Goal: Task Accomplishment & Management: Manage account settings

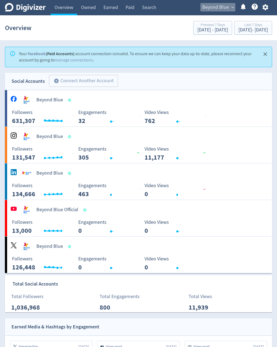
click at [225, 7] on span "Beyond Blue" at bounding box center [215, 7] width 27 height 9
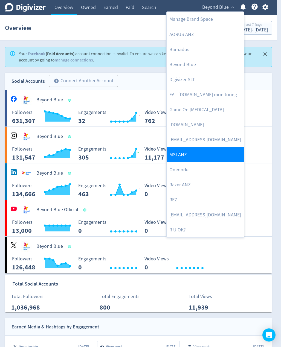
click at [193, 153] on link "MSI ANZ" at bounding box center [205, 154] width 77 height 15
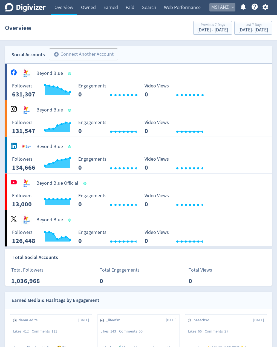
click at [224, 6] on span "MSI ANZ" at bounding box center [219, 7] width 17 height 9
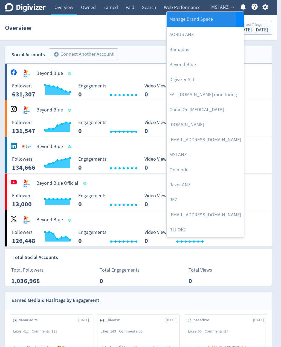
click at [192, 20] on link "Manage Brand Space" at bounding box center [205, 19] width 77 height 15
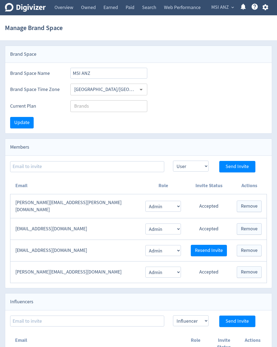
scroll to position [16, 0]
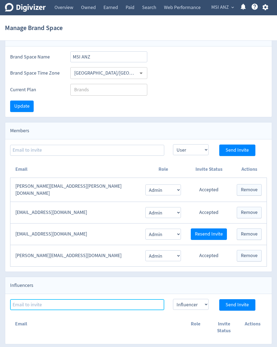
click at [94, 302] on input at bounding box center [87, 304] width 154 height 11
click at [130, 300] on input at bounding box center [87, 304] width 154 height 11
paste input "[EMAIL_ADDRESS][DOMAIN_NAME]"
click at [127, 302] on input "[EMAIL_ADDRESS][DOMAIN_NAME]" at bounding box center [87, 304] width 154 height 11
type input "[EMAIL_ADDRESS][DOMAIN_NAME]"
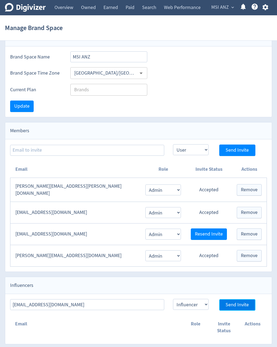
click at [234, 303] on span "Send Invite" at bounding box center [236, 305] width 23 height 5
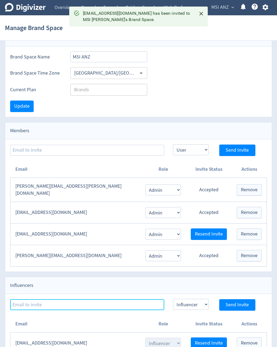
click at [113, 302] on input at bounding box center [87, 304] width 154 height 11
paste input "[EMAIL_ADDRESS][DOMAIN_NAME]"
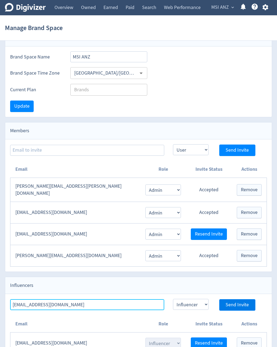
type input "[EMAIL_ADDRESS][DOMAIN_NAME]"
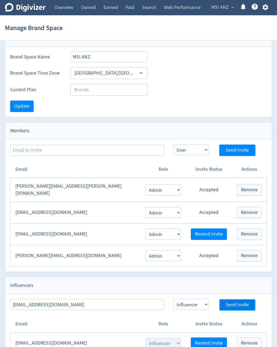
click at [233, 303] on span "Send Invite" at bounding box center [236, 305] width 23 height 5
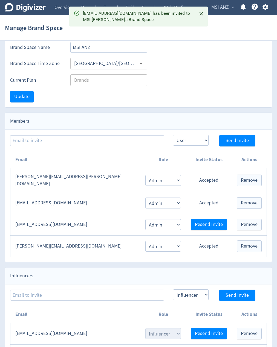
scroll to position [53, 0]
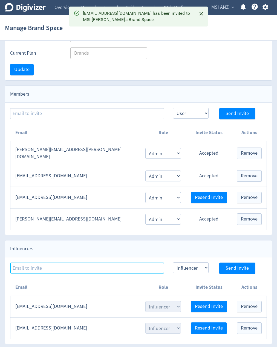
click at [105, 265] on input at bounding box center [87, 268] width 154 height 11
paste input "[EMAIL_ADDRESS][DOMAIN_NAME]"
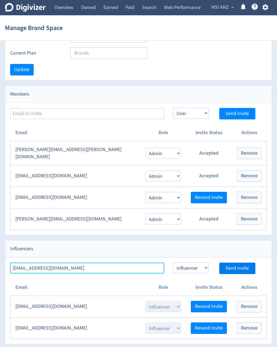
type input "[EMAIL_ADDRESS][DOMAIN_NAME]"
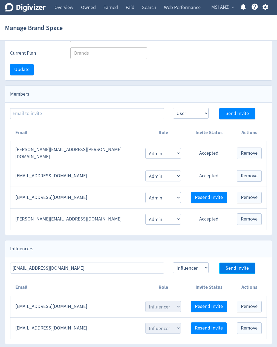
click at [236, 266] on span "Send Invite" at bounding box center [236, 268] width 23 height 5
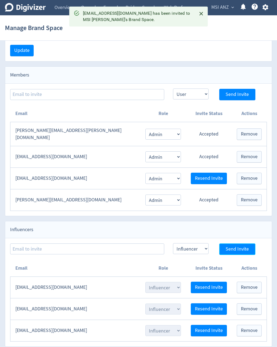
scroll to position [75, 0]
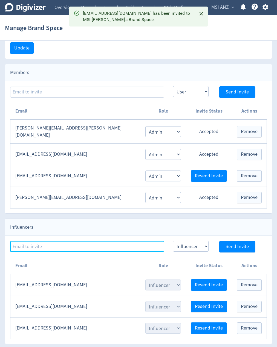
click at [117, 244] on input at bounding box center [87, 246] width 154 height 11
paste input "[EMAIL_ADDRESS][DOMAIN_NAME]"
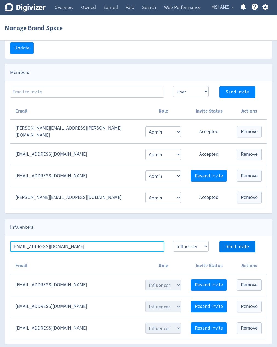
type input "[EMAIL_ADDRESS][DOMAIN_NAME]"
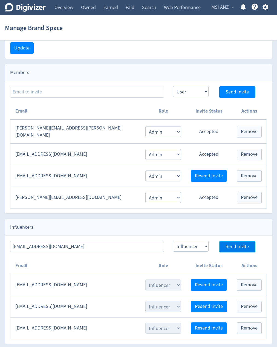
click at [231, 244] on span "Send Invite" at bounding box center [236, 246] width 23 height 5
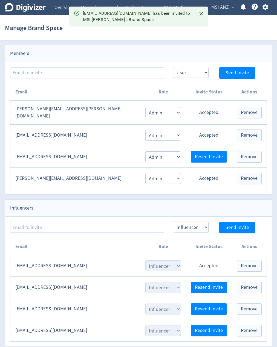
scroll to position [96, 0]
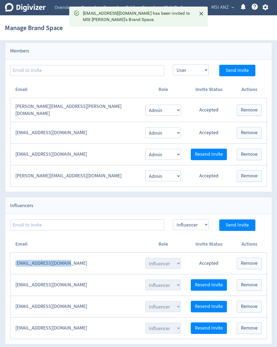
drag, startPoint x: 75, startPoint y: 261, endPoint x: 16, endPoint y: 263, distance: 59.1
click at [16, 263] on td "[EMAIL_ADDRESS][DOMAIN_NAME]" at bounding box center [75, 264] width 130 height 22
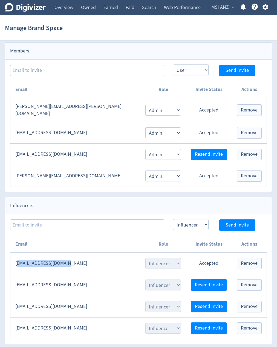
click at [27, 262] on td "[EMAIL_ADDRESS][DOMAIN_NAME]" at bounding box center [75, 264] width 130 height 22
click at [27, 282] on td "[EMAIL_ADDRESS][DOMAIN_NAME]" at bounding box center [75, 286] width 130 height 22
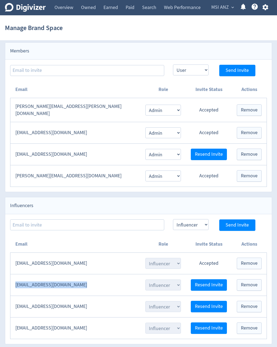
click at [27, 282] on td "[EMAIL_ADDRESS][DOMAIN_NAME]" at bounding box center [75, 286] width 130 height 22
copy td "[EMAIL_ADDRESS][DOMAIN_NAME]"
click at [34, 303] on td "[EMAIL_ADDRESS][DOMAIN_NAME]" at bounding box center [75, 307] width 130 height 22
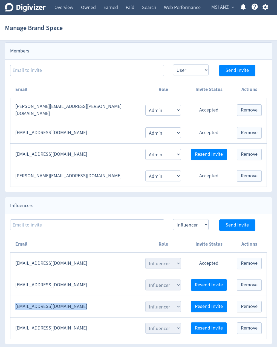
click at [34, 303] on td "[EMAIL_ADDRESS][DOMAIN_NAME]" at bounding box center [75, 307] width 130 height 22
copy td "[EMAIL_ADDRESS][DOMAIN_NAME]"
click at [48, 325] on td "[EMAIL_ADDRESS][DOMAIN_NAME]" at bounding box center [75, 329] width 130 height 22
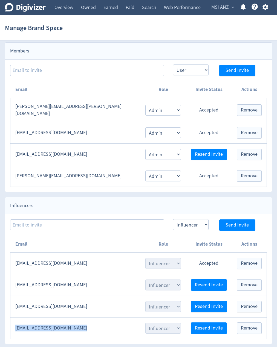
click at [48, 325] on td "[EMAIL_ADDRESS][DOMAIN_NAME]" at bounding box center [75, 329] width 130 height 22
copy td "[EMAIL_ADDRESS][DOMAIN_NAME]"
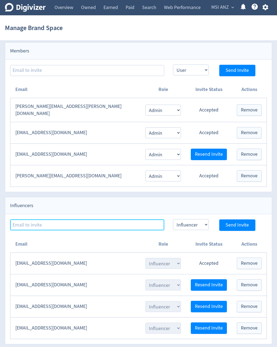
click at [110, 220] on input at bounding box center [87, 225] width 154 height 11
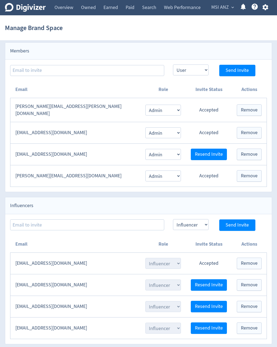
click at [219, 8] on span "MSI ANZ" at bounding box center [219, 7] width 17 height 9
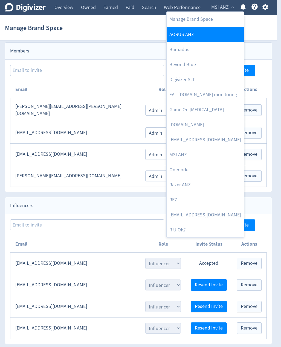
click at [192, 31] on link "AORUS ANZ" at bounding box center [205, 34] width 77 height 15
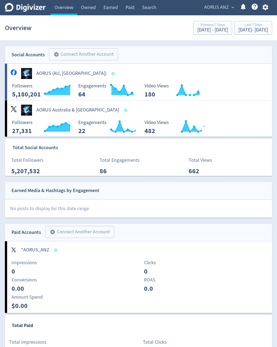
click at [226, 9] on span "AORUS ANZ" at bounding box center [216, 7] width 25 height 9
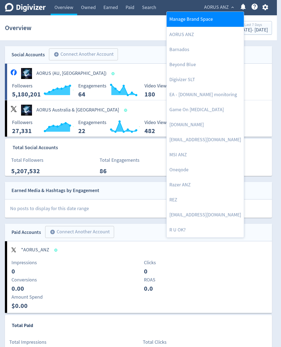
click at [206, 19] on link "Manage Brand Space" at bounding box center [205, 19] width 77 height 15
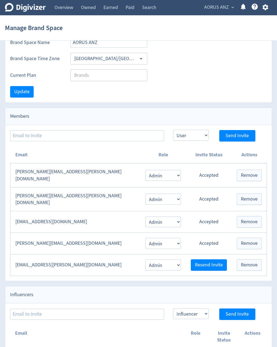
scroll to position [38, 0]
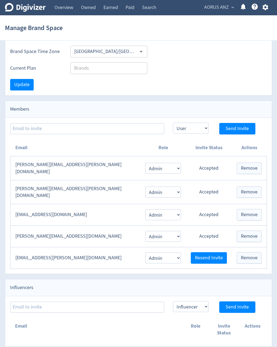
click at [147, 280] on div "Influencers" at bounding box center [138, 287] width 266 height 17
drag, startPoint x: 193, startPoint y: 80, endPoint x: 194, endPoint y: 86, distance: 6.5
click at [193, 80] on div "Update" at bounding box center [138, 84] width 266 height 21
click at [114, 303] on input at bounding box center [87, 307] width 154 height 11
paste input "Shiv Jam <[EMAIL_ADDRESS][DOMAIN_NAME]>"
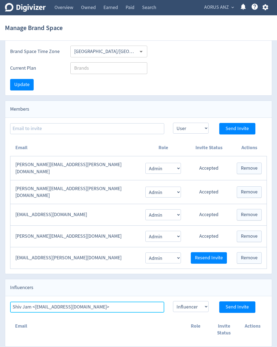
drag, startPoint x: 34, startPoint y: 302, endPoint x: 10, endPoint y: 303, distance: 24.4
click at [0, 301] on html "Digivizer Logo [PERSON_NAME] Logo Overview Owned Earned Paid Search Web Perform…" at bounding box center [138, 157] width 277 height 390
drag, startPoint x: 79, startPoint y: 305, endPoint x: 110, endPoint y: 306, distance: 31.2
click at [110, 306] on input "[EMAIL_ADDRESS][DOMAIN_NAME]>" at bounding box center [87, 307] width 154 height 11
type input "[EMAIL_ADDRESS][DOMAIN_NAME]"
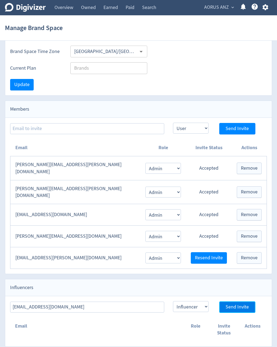
click at [226, 305] on span "Send Invite" at bounding box center [236, 307] width 23 height 5
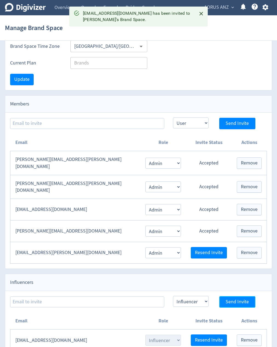
scroll to position [53, 0]
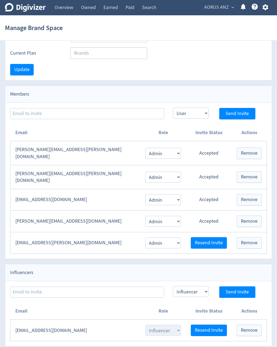
click at [148, 87] on div "Members" at bounding box center [138, 94] width 266 height 17
click at [121, 267] on div "Influencers" at bounding box center [138, 272] width 266 height 17
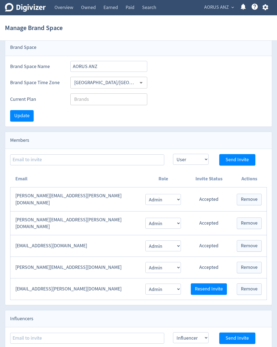
scroll to position [0, 0]
